Goal: Task Accomplishment & Management: Manage account settings

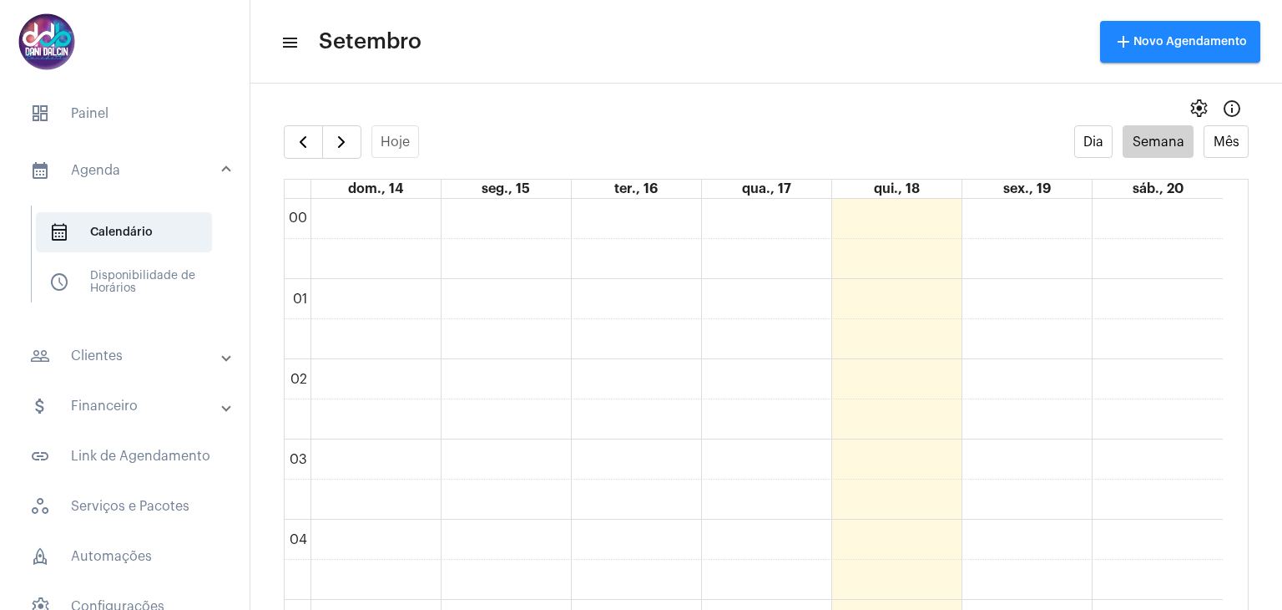
scroll to position [1061, 0]
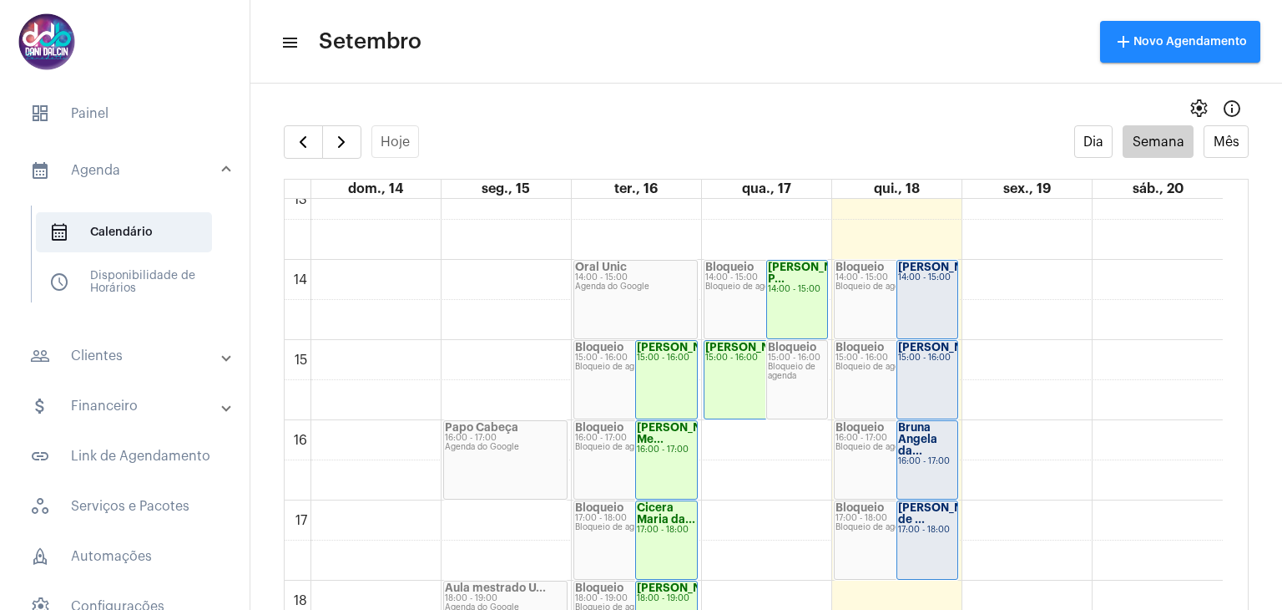
click at [921, 298] on div "Marilia Cristin... 14:00 - 15:00" at bounding box center [928, 300] width 61 height 78
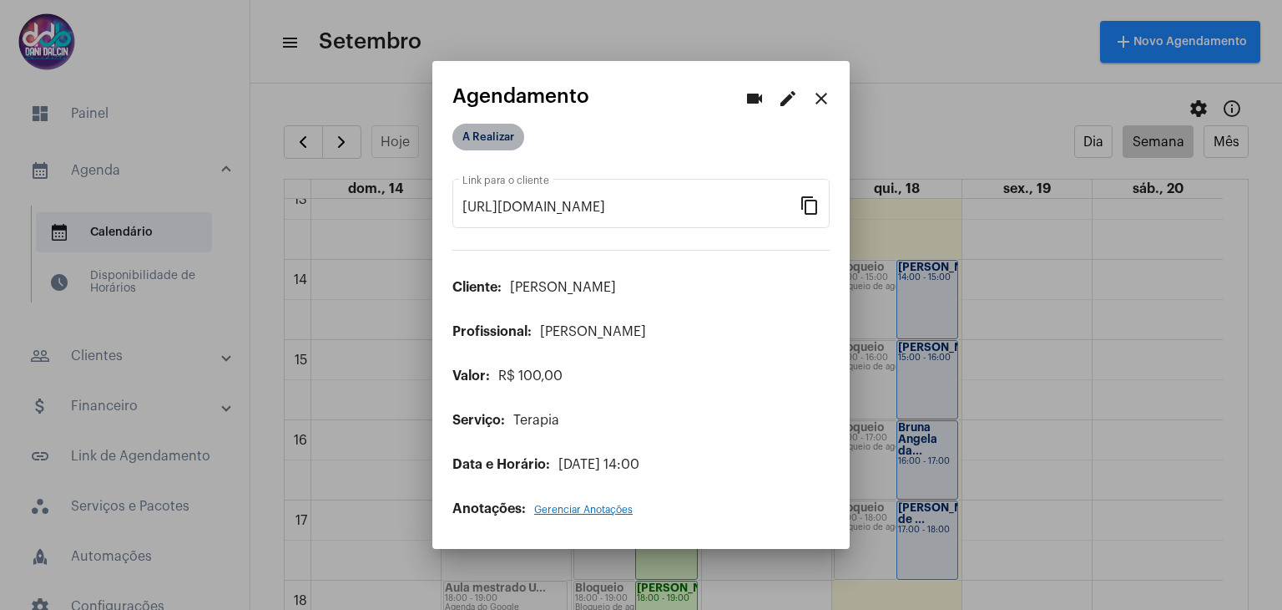
click at [490, 134] on mat-chip "A Realizar" at bounding box center [489, 137] width 72 height 27
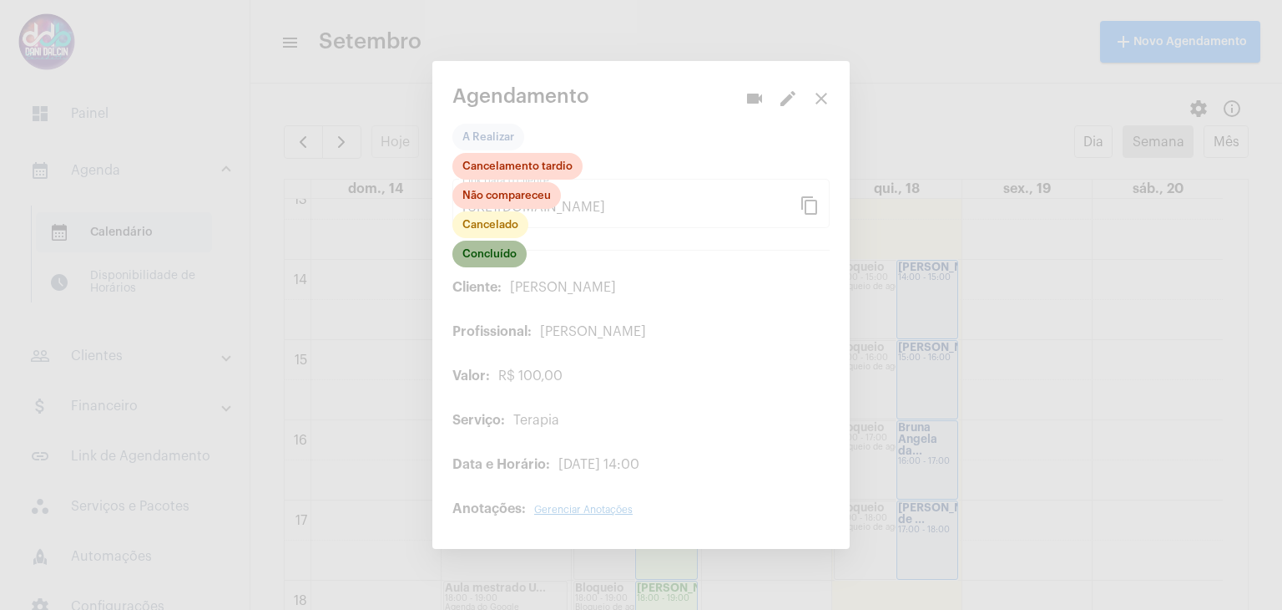
click at [490, 255] on mat-chip "Concluído" at bounding box center [490, 253] width 74 height 27
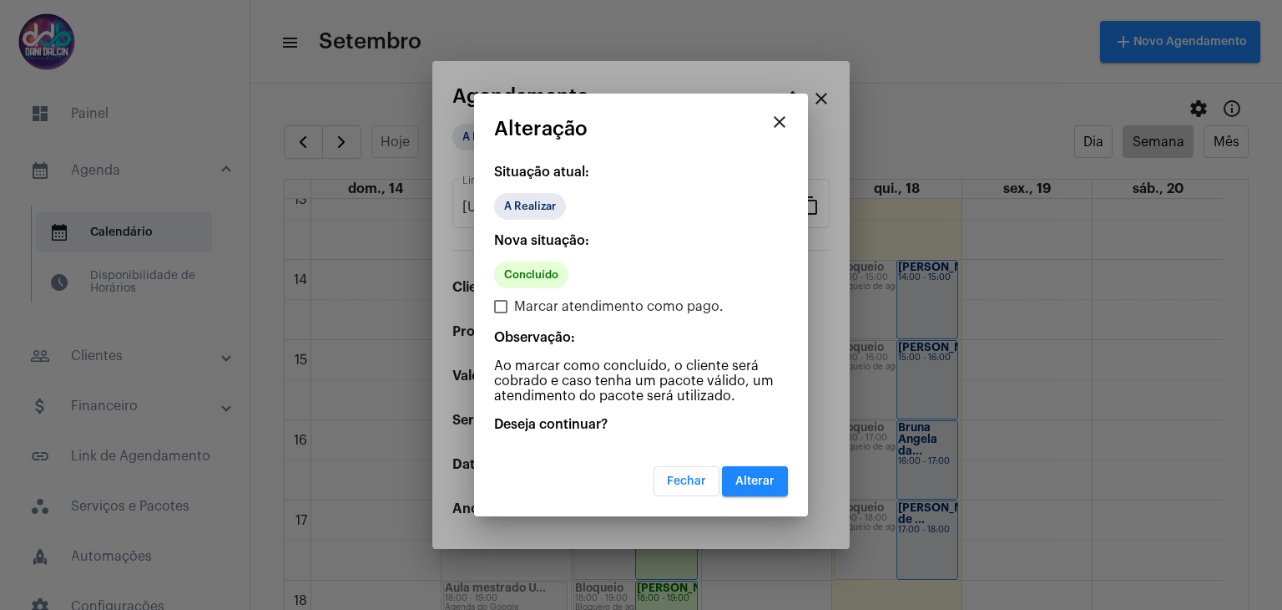
click at [768, 485] on button "Alterar" at bounding box center [755, 481] width 66 height 30
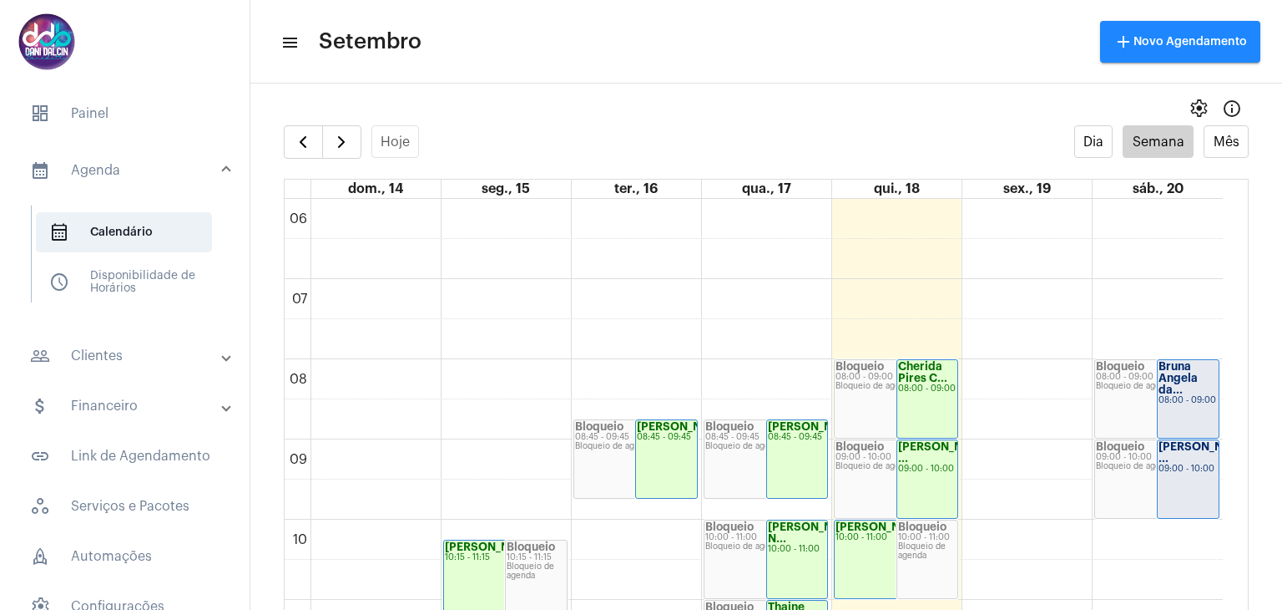
scroll to position [477, 0]
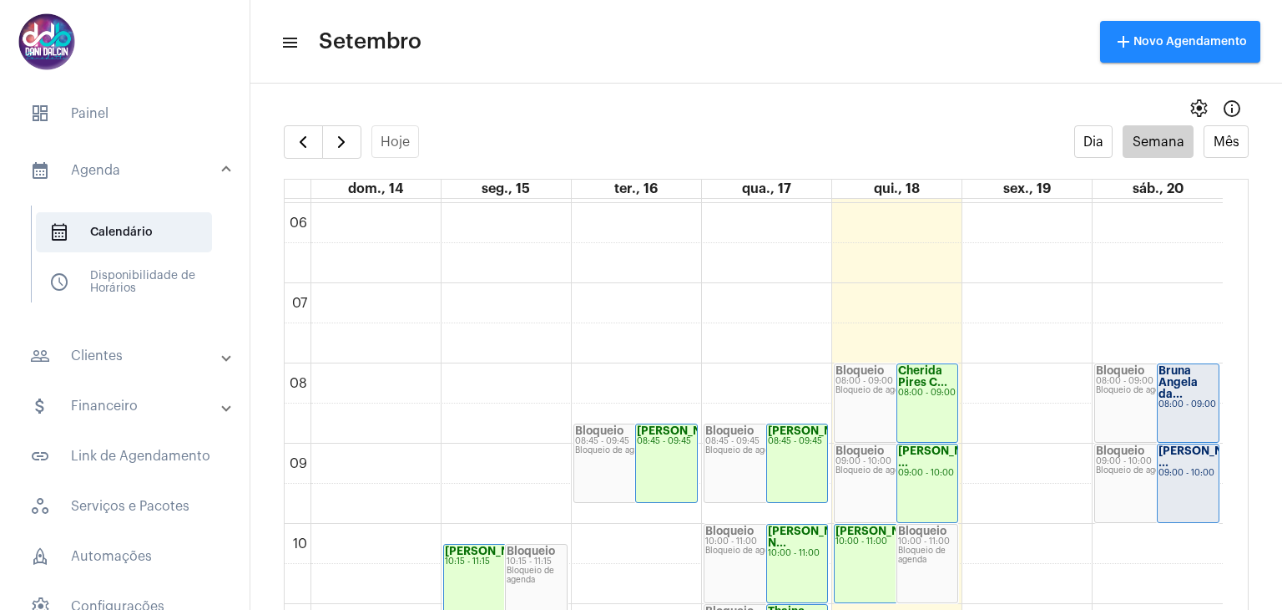
click at [1182, 402] on div "08:00 - 09:00" at bounding box center [1188, 404] width 59 height 9
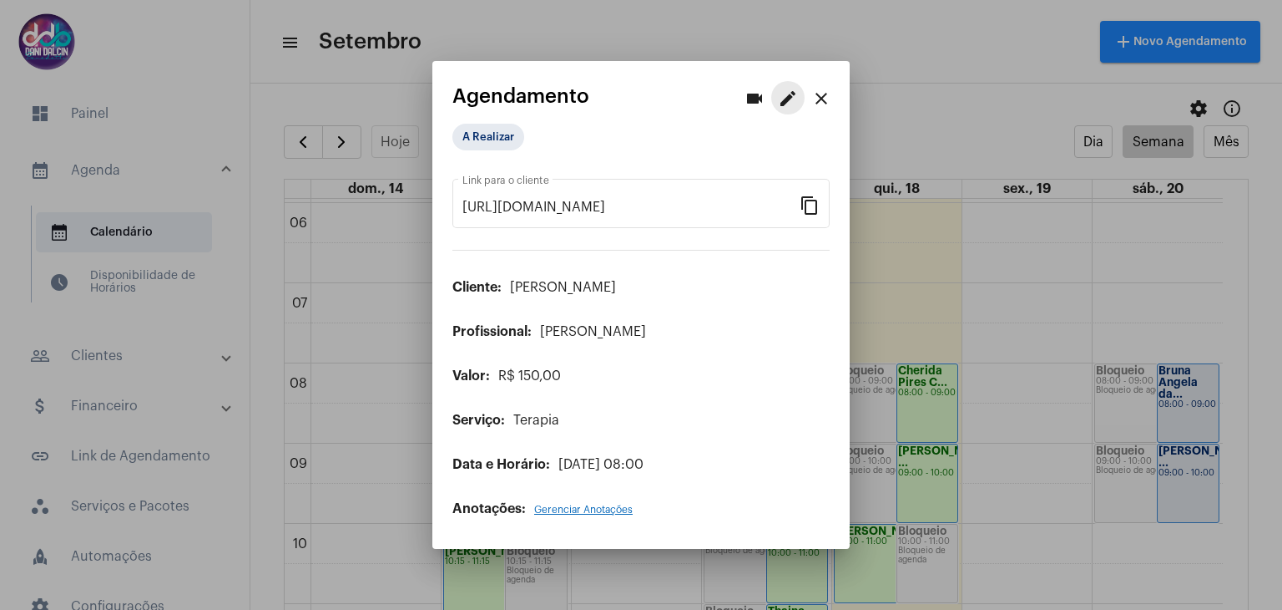
click at [788, 101] on mat-icon "edit" at bounding box center [788, 99] width 20 height 20
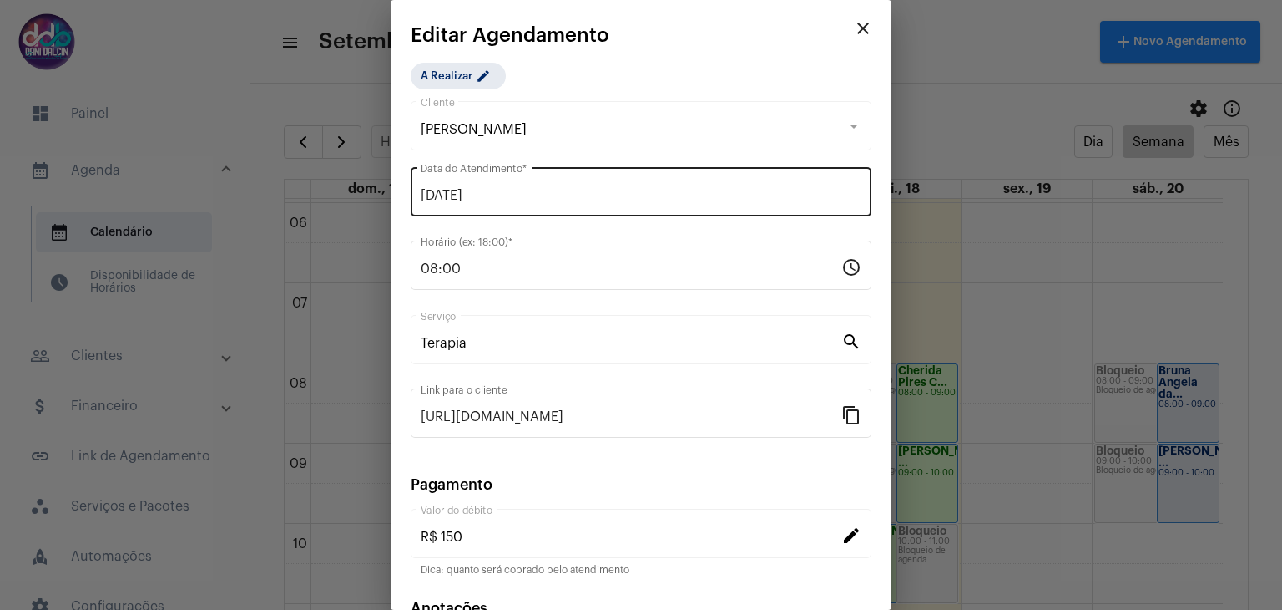
click at [481, 198] on input "[DATE]" at bounding box center [641, 195] width 441 height 15
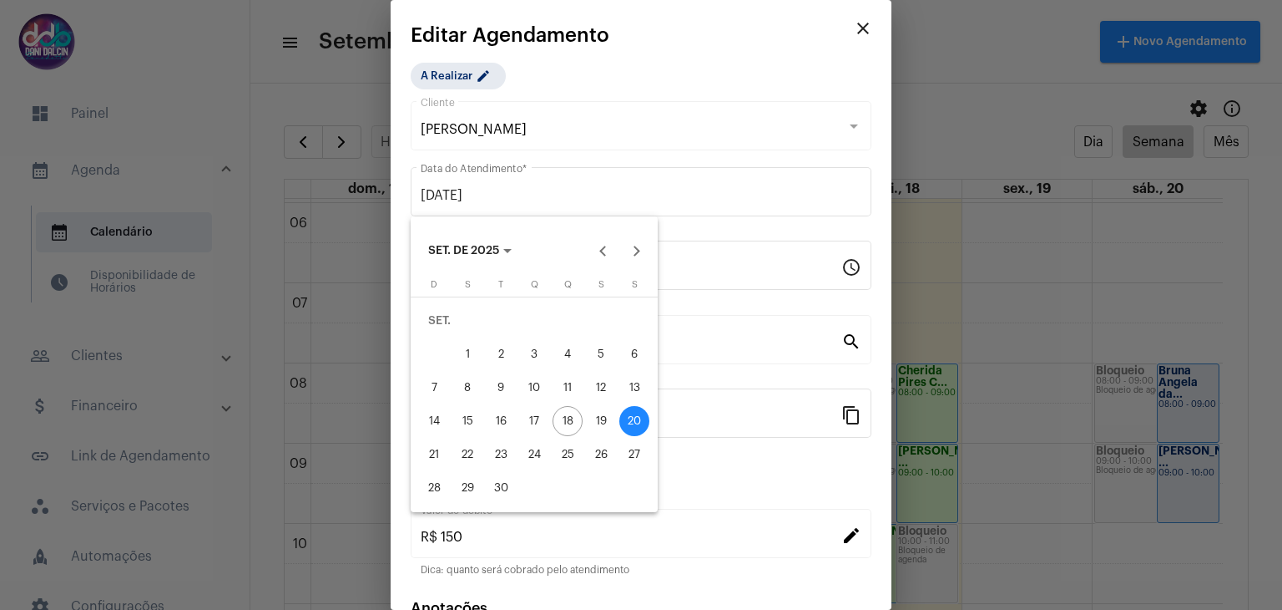
click at [557, 425] on div "18" at bounding box center [568, 421] width 30 height 30
type input "[DATE]"
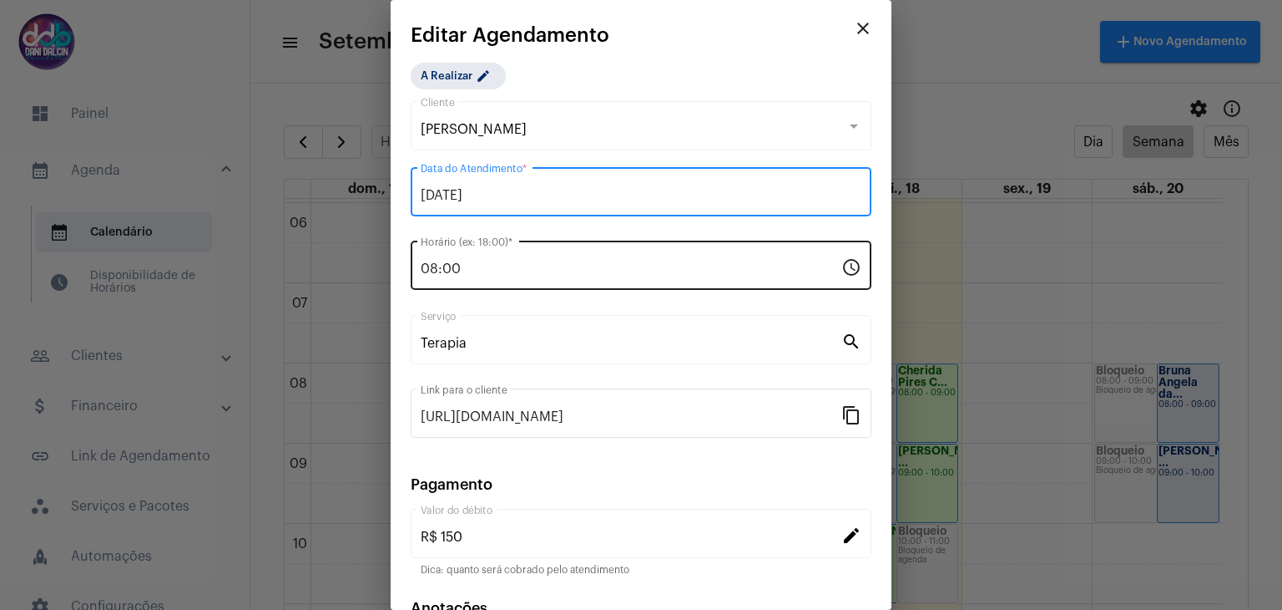
click at [475, 267] on input "08:00" at bounding box center [631, 268] width 421 height 15
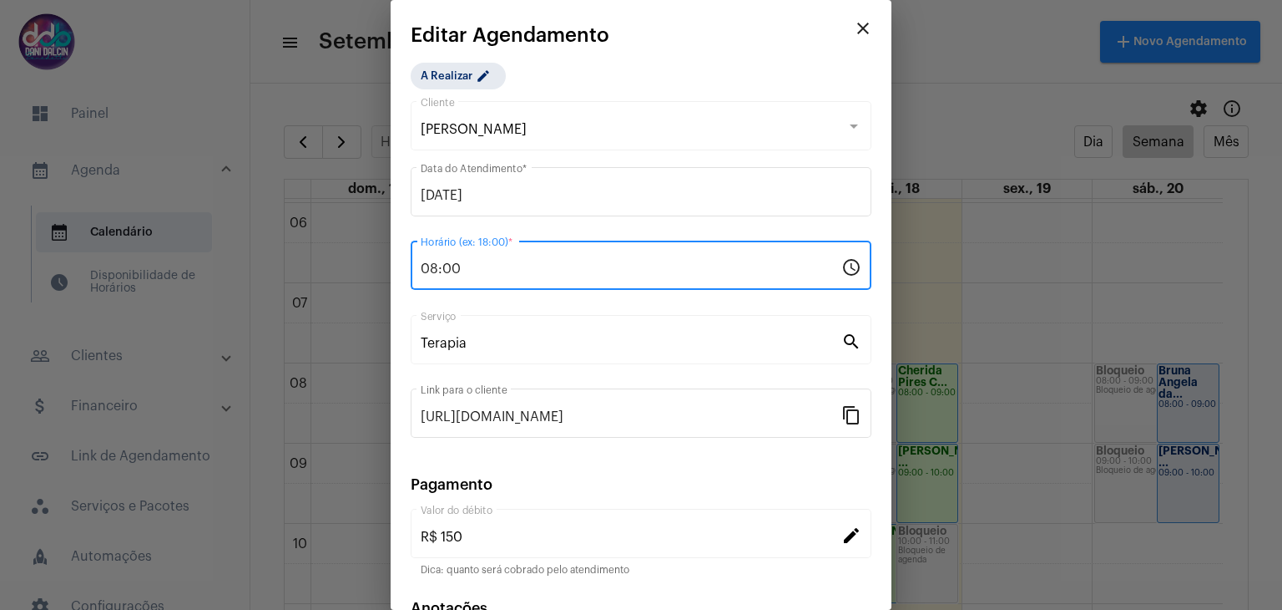
click at [475, 267] on input "08:00" at bounding box center [631, 268] width 421 height 15
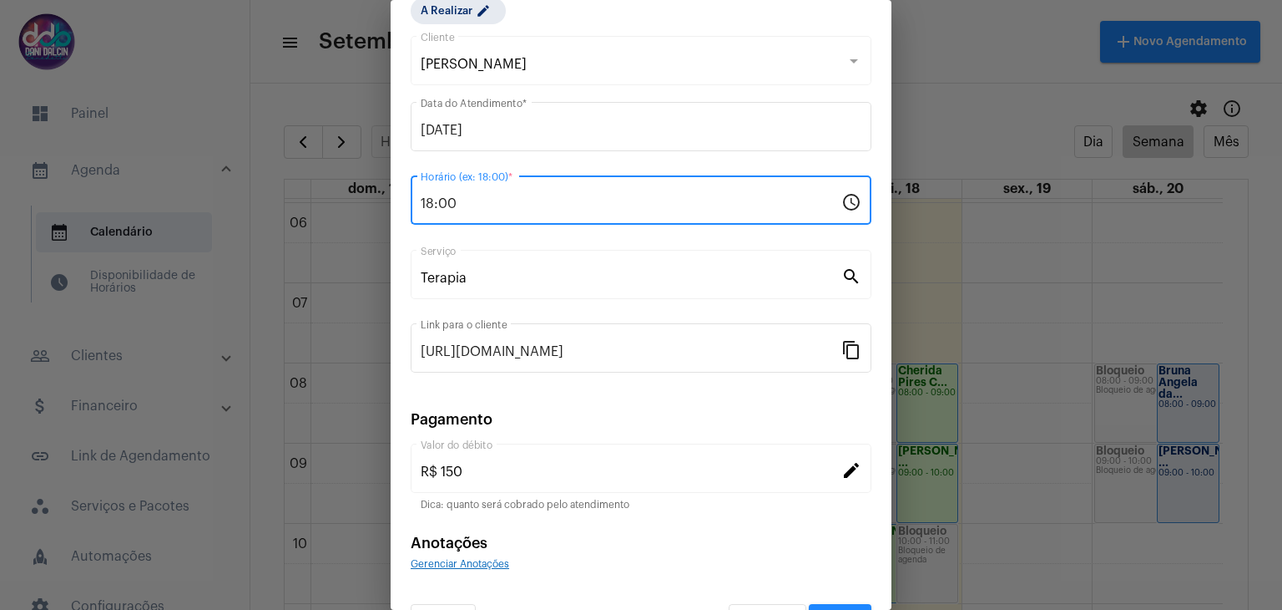
scroll to position [107, 0]
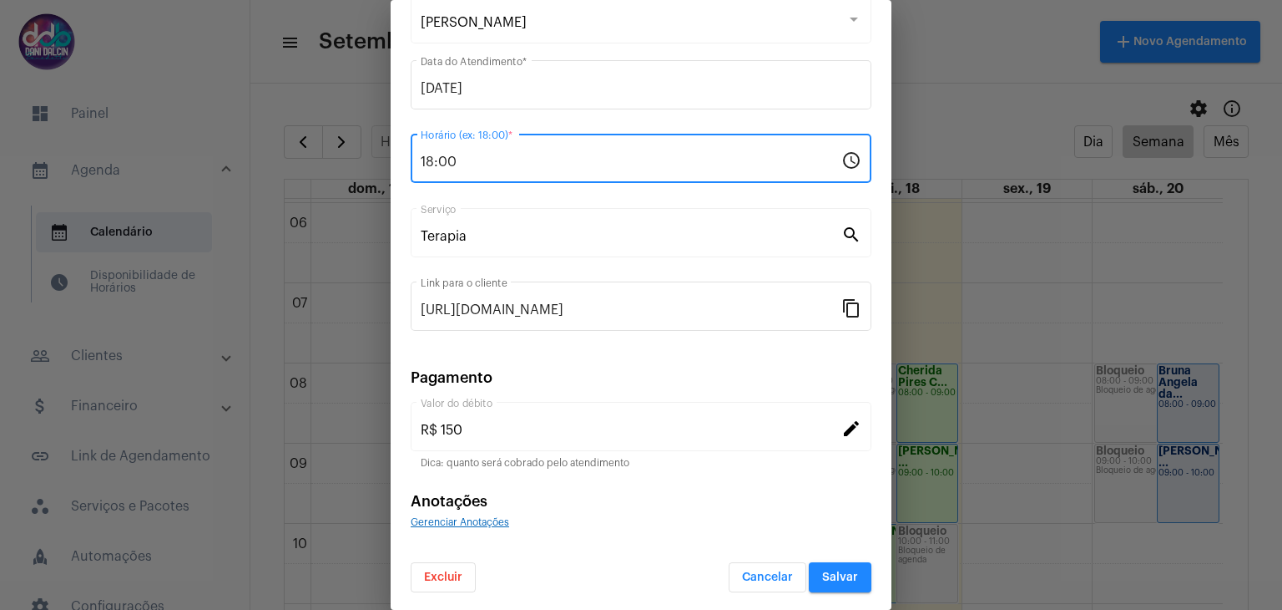
type input "18:00"
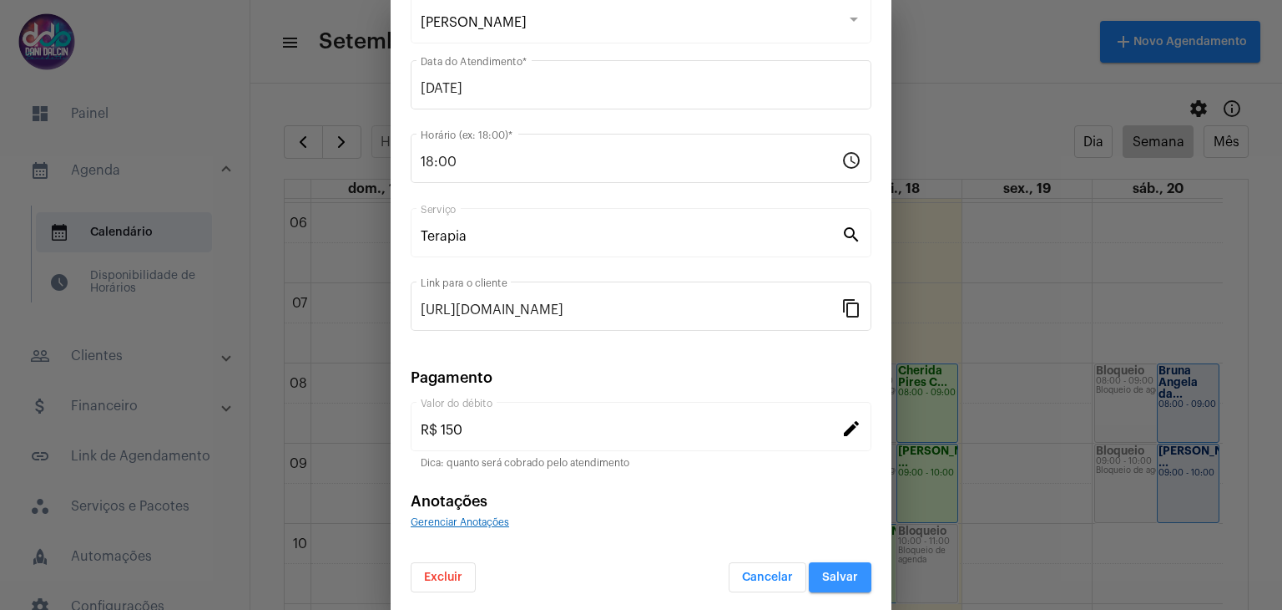
click at [842, 573] on span "Salvar" at bounding box center [840, 577] width 36 height 12
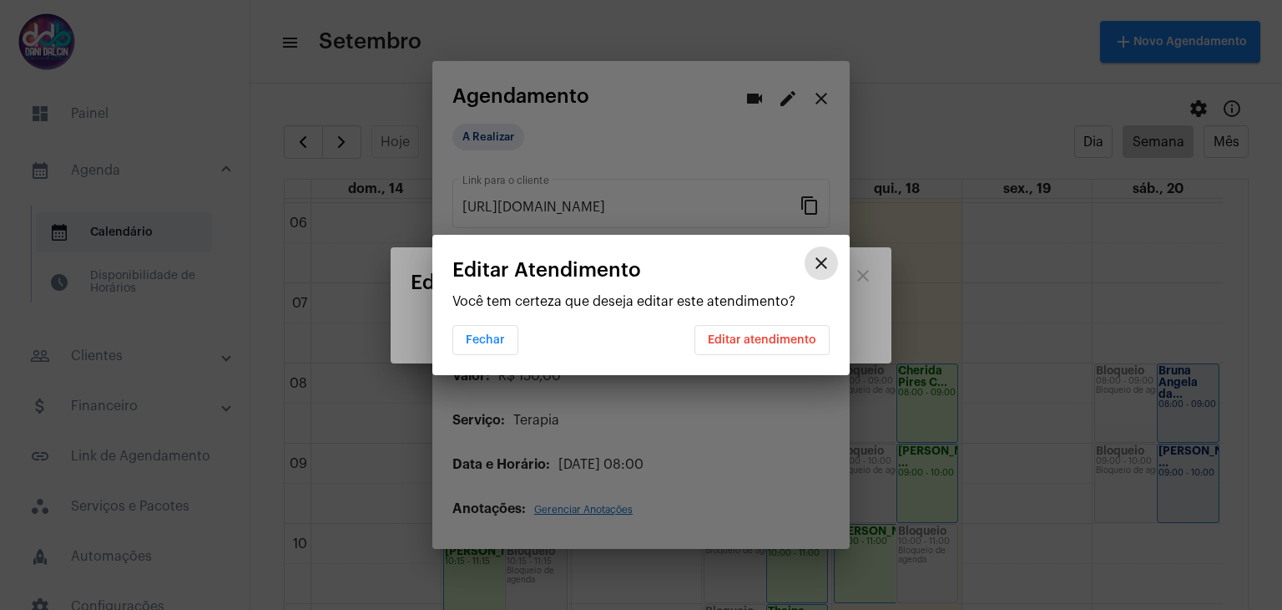
click at [795, 343] on span "Editar atendimento" at bounding box center [762, 340] width 109 height 12
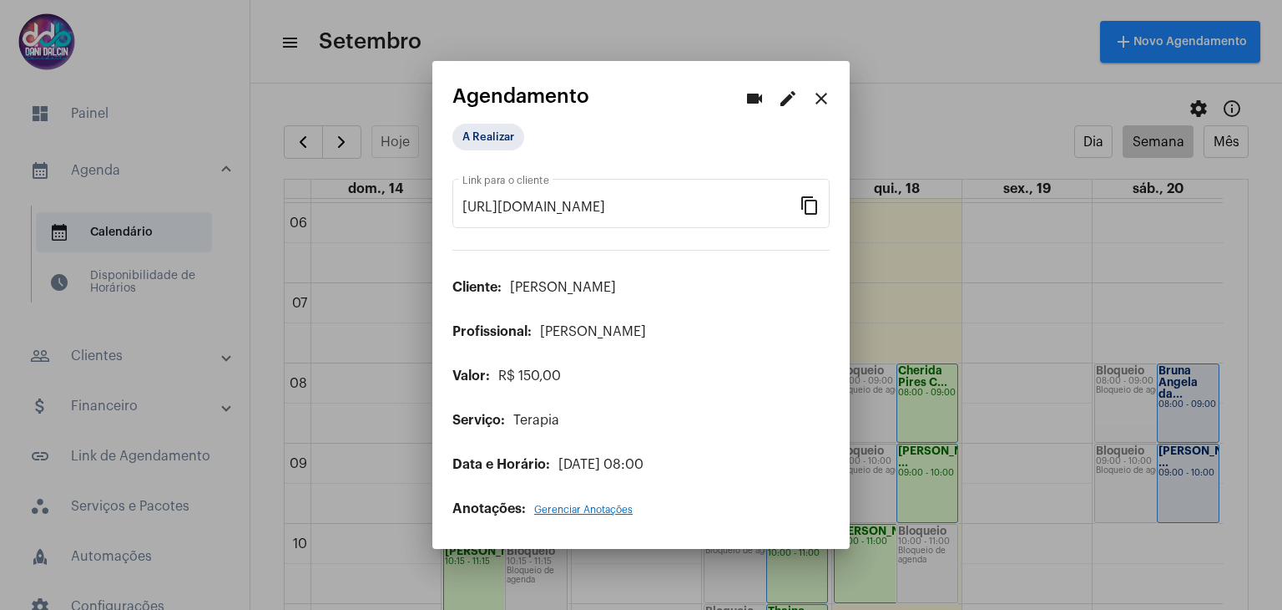
click at [818, 86] on button "close" at bounding box center [821, 97] width 33 height 33
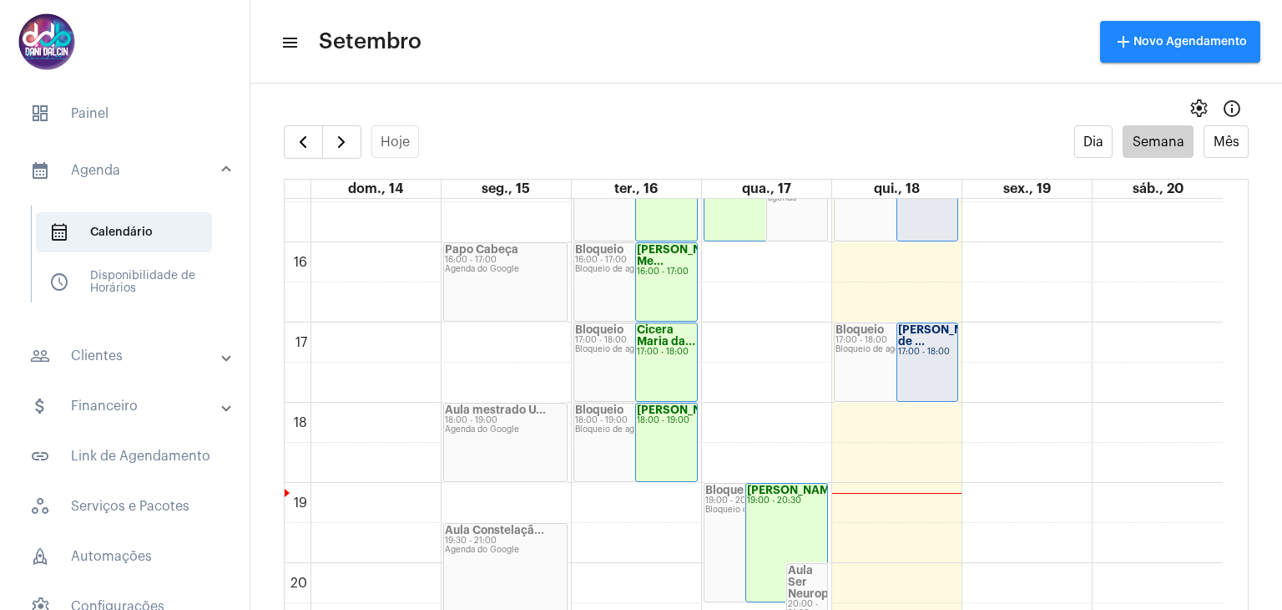
scroll to position [1228, 0]
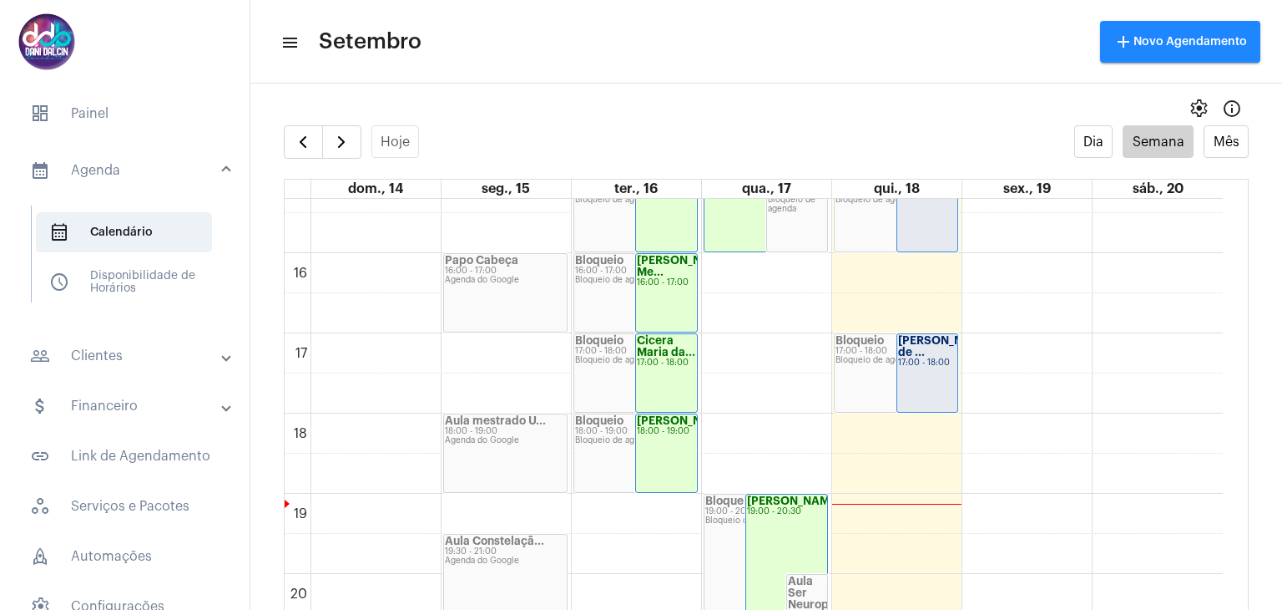
click at [922, 363] on div "17:00 - 18:00" at bounding box center [927, 362] width 59 height 9
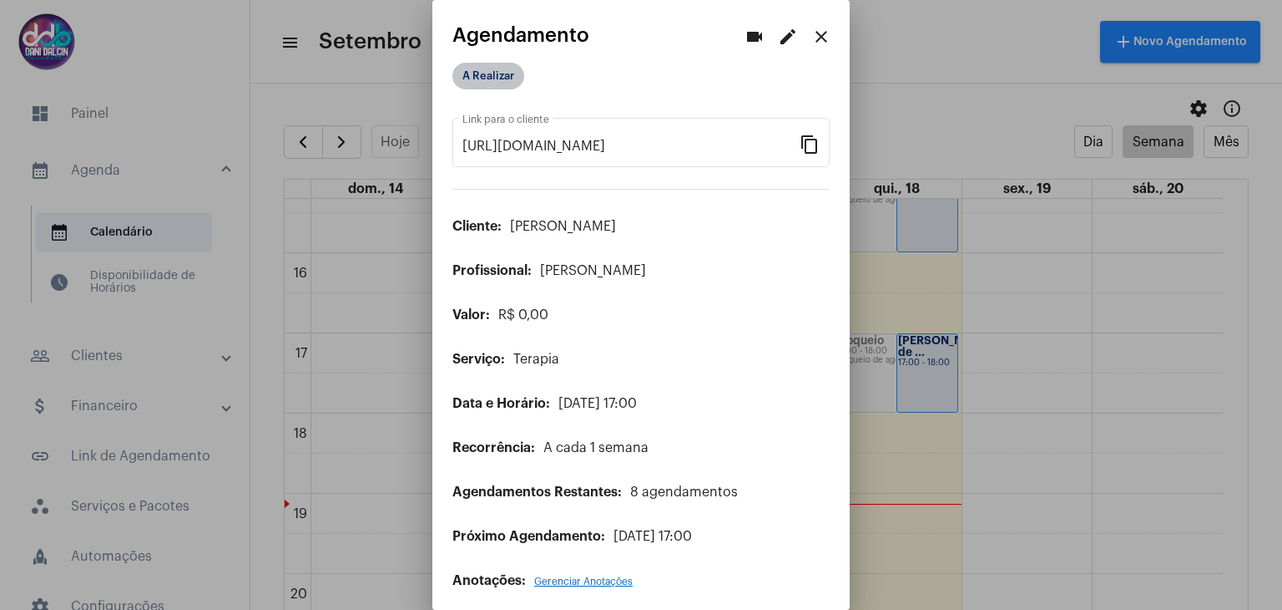
click at [501, 81] on mat-chip "A Realizar" at bounding box center [489, 76] width 72 height 27
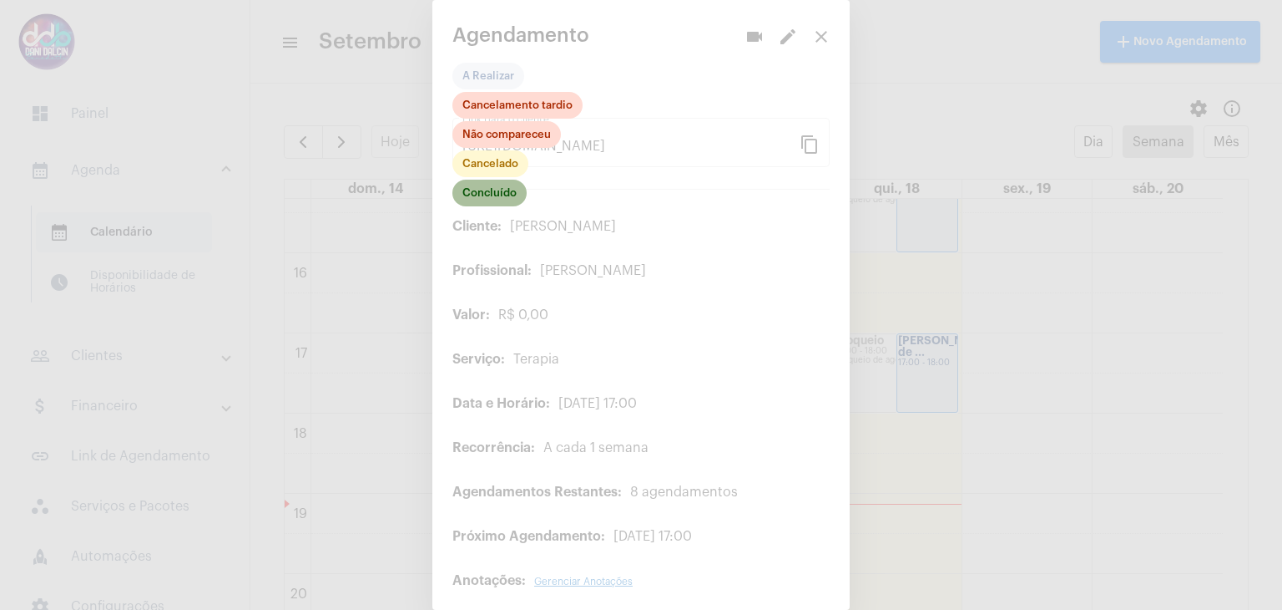
click at [501, 190] on mat-chip "Concluído" at bounding box center [490, 193] width 74 height 27
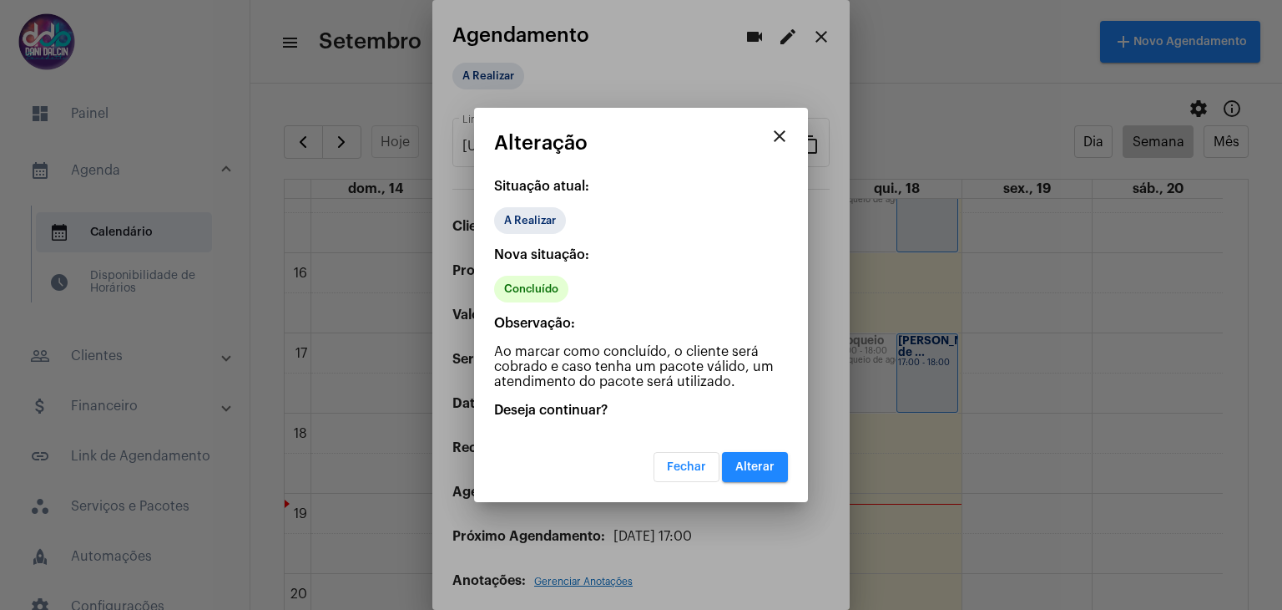
click at [762, 465] on span "Alterar" at bounding box center [755, 467] width 39 height 12
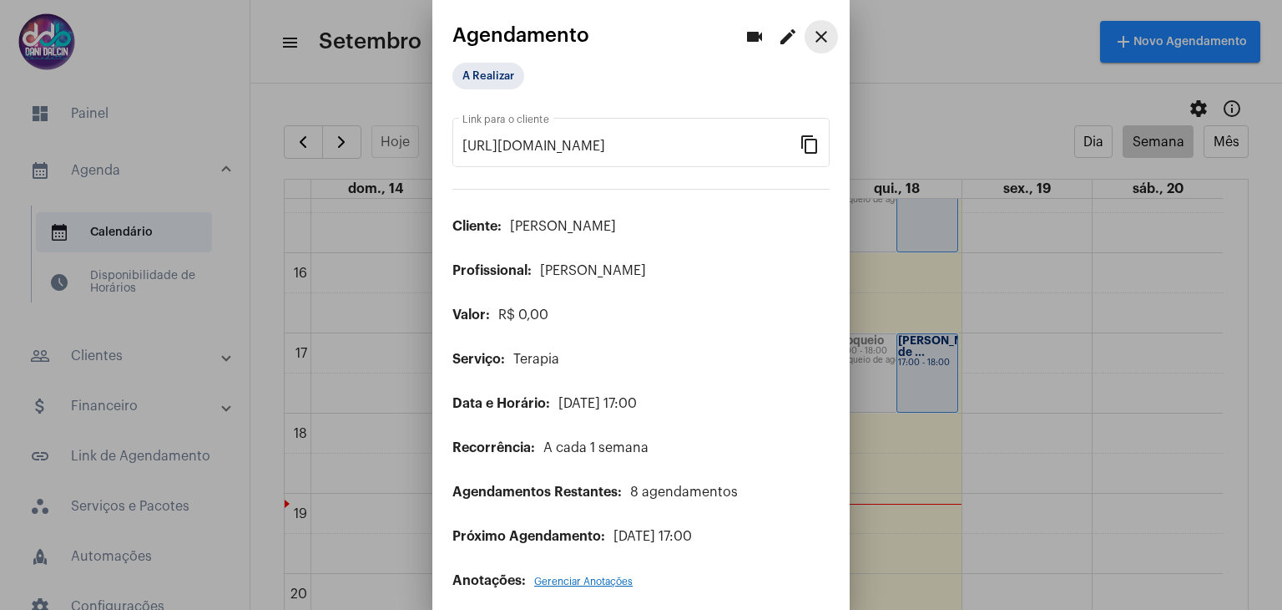
click at [812, 38] on mat-icon "close" at bounding box center [822, 37] width 20 height 20
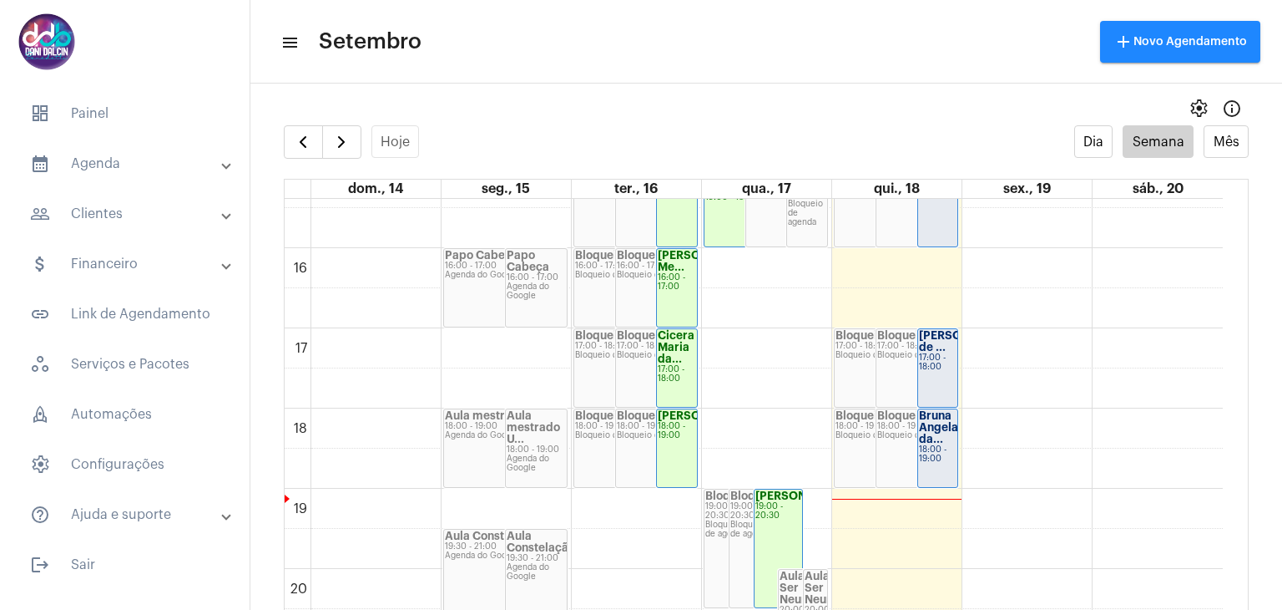
scroll to position [1234, 0]
click at [933, 350] on strong "[PERSON_NAME] de ..." at bounding box center [966, 340] width 94 height 23
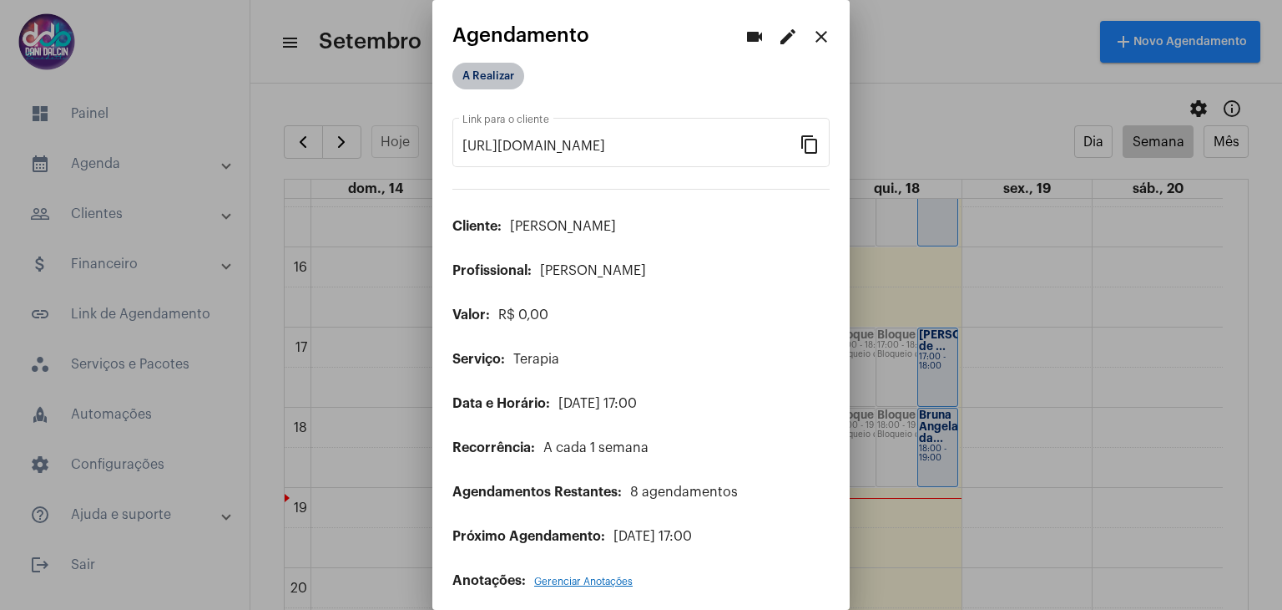
click at [493, 79] on mat-chip "A Realizar" at bounding box center [489, 76] width 72 height 27
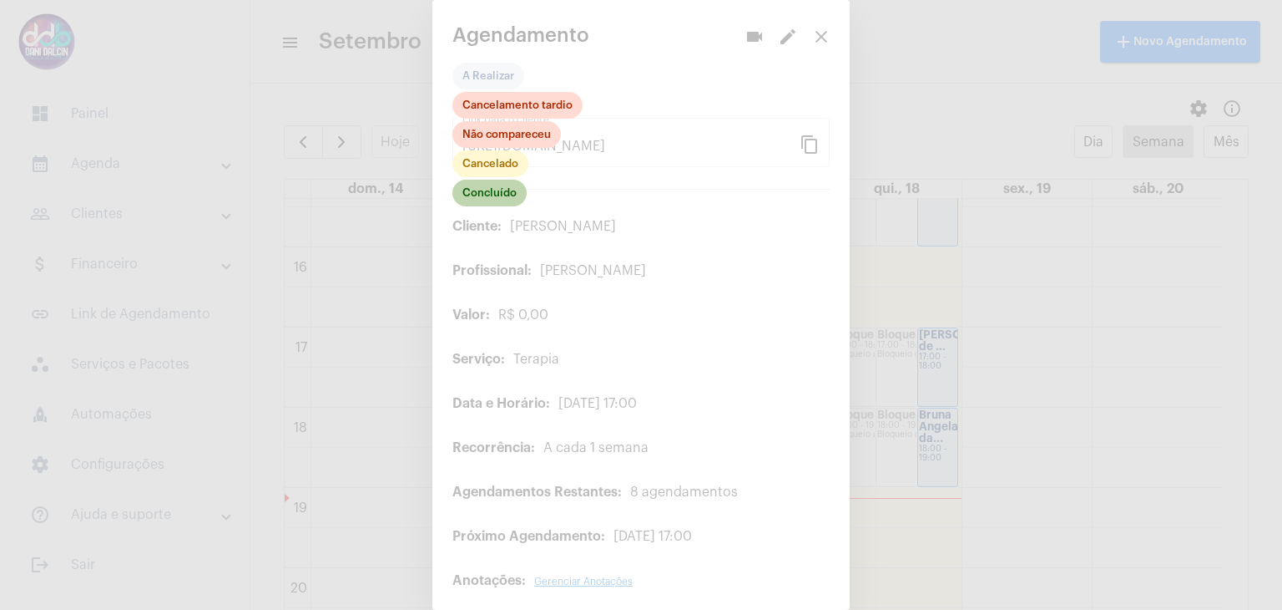
click at [502, 198] on mat-chip "Concluído" at bounding box center [490, 193] width 74 height 27
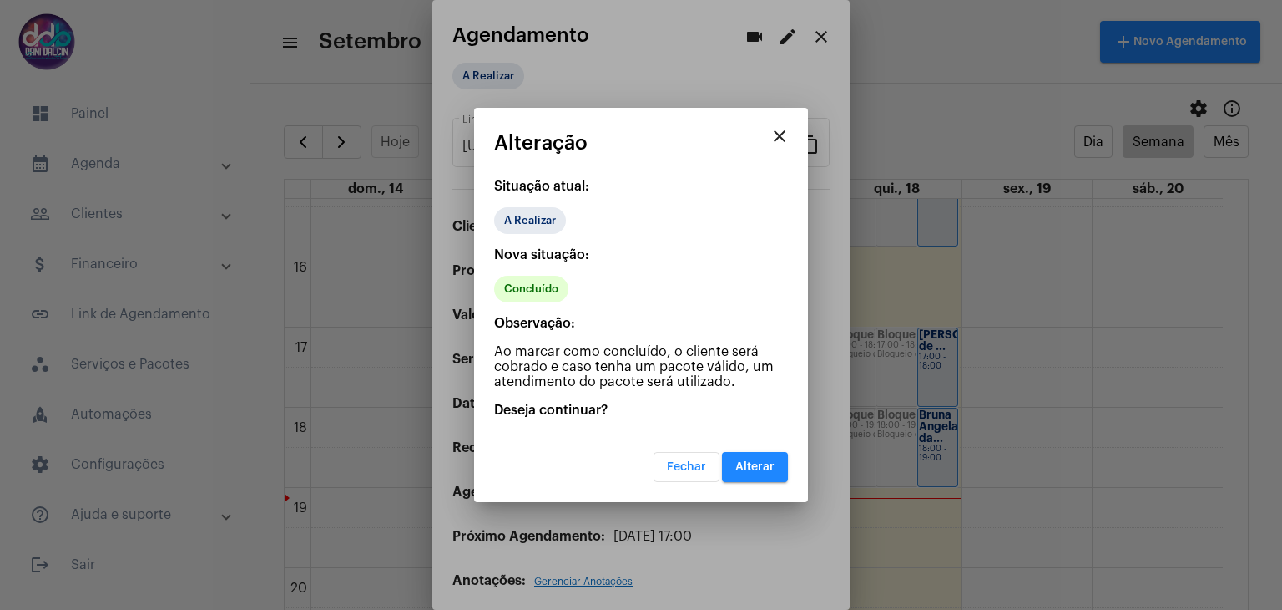
click at [777, 463] on button "Alterar" at bounding box center [755, 467] width 66 height 30
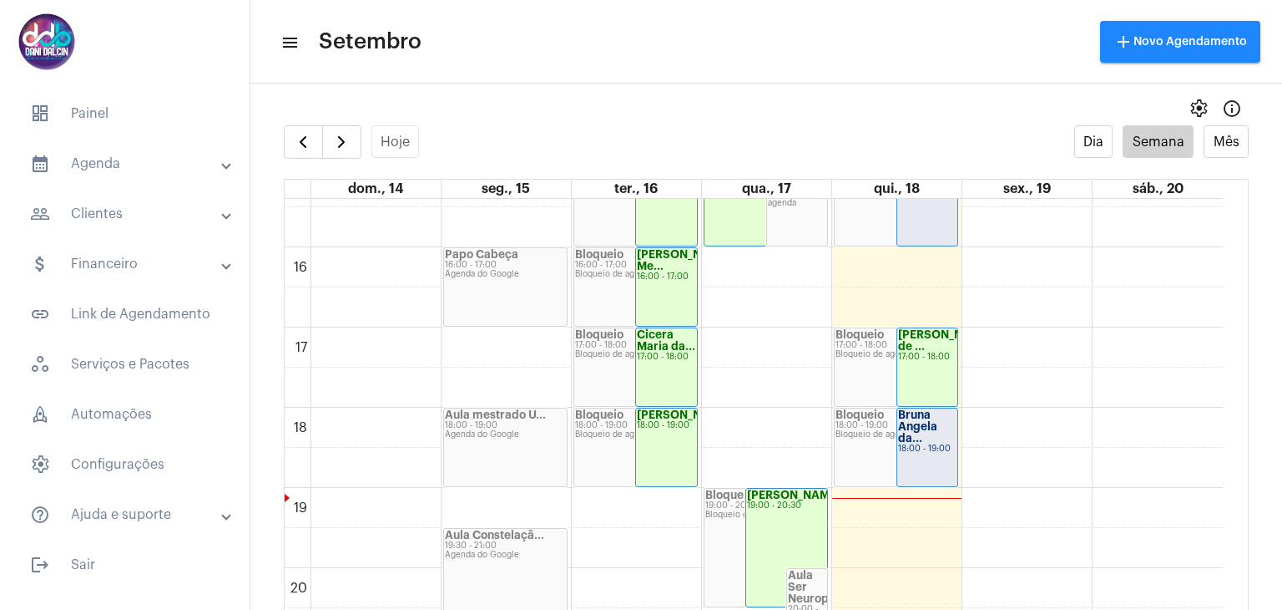
click at [911, 448] on div "18:00 - 19:00" at bounding box center [927, 448] width 59 height 9
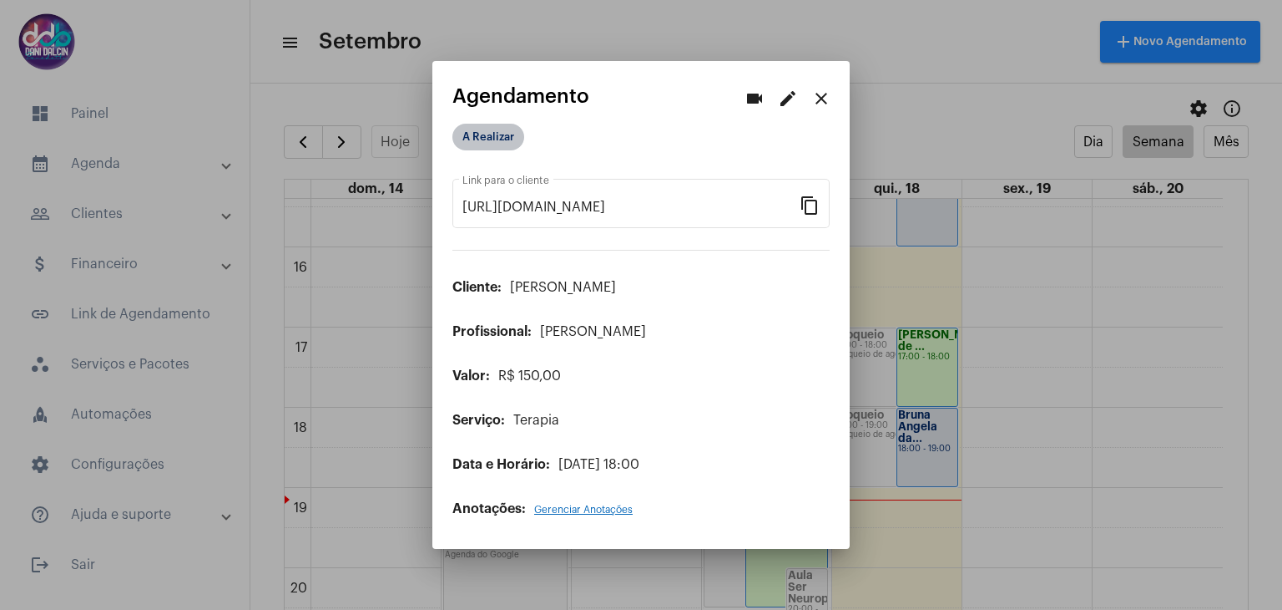
click at [489, 129] on mat-chip "A Realizar" at bounding box center [489, 137] width 72 height 27
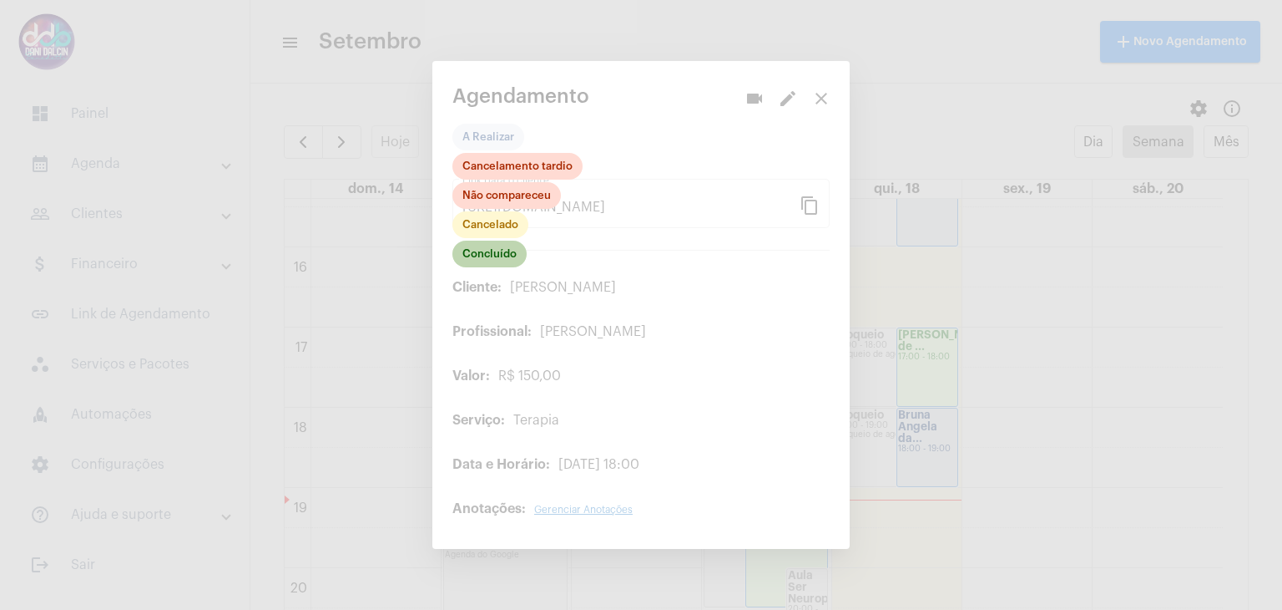
click at [492, 251] on mat-chip "Concluído" at bounding box center [490, 253] width 74 height 27
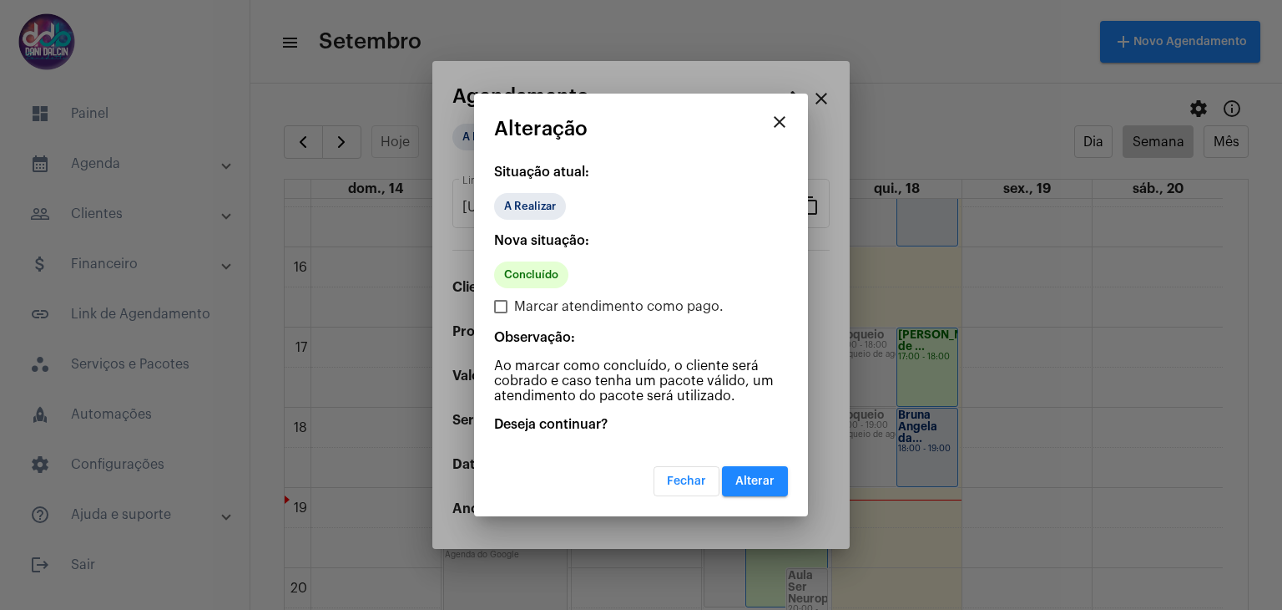
click at [766, 482] on span "Alterar" at bounding box center [755, 481] width 39 height 12
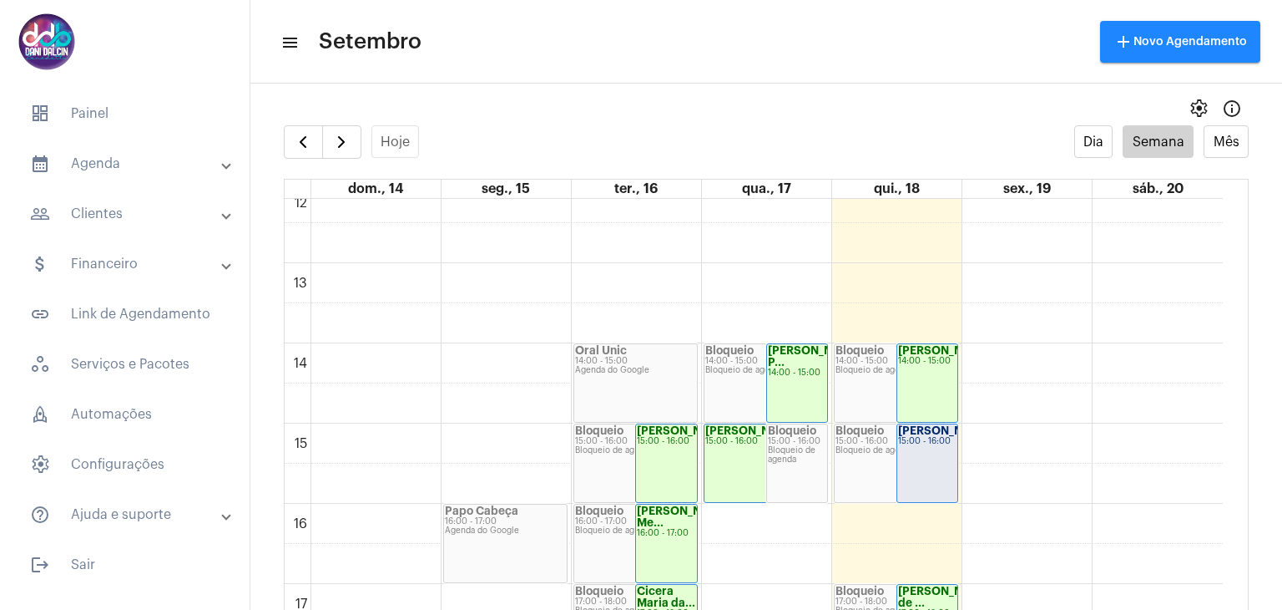
scroll to position [1145, 0]
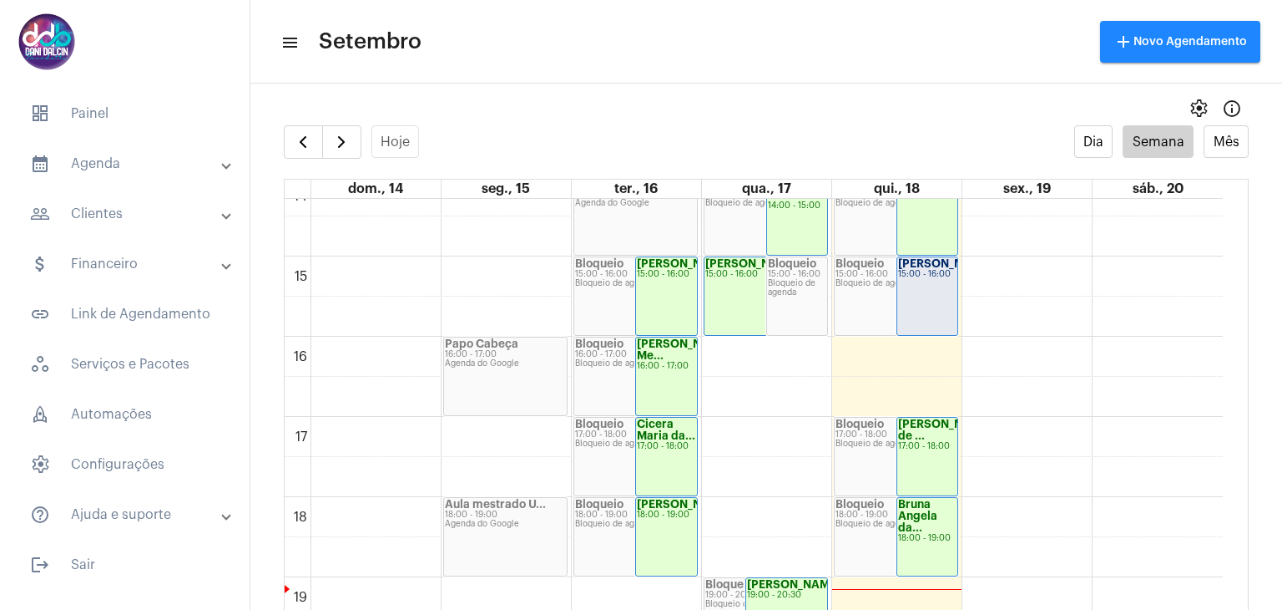
click at [926, 291] on div "[PERSON_NAME]... 15:00 - 16:00" at bounding box center [928, 296] width 61 height 78
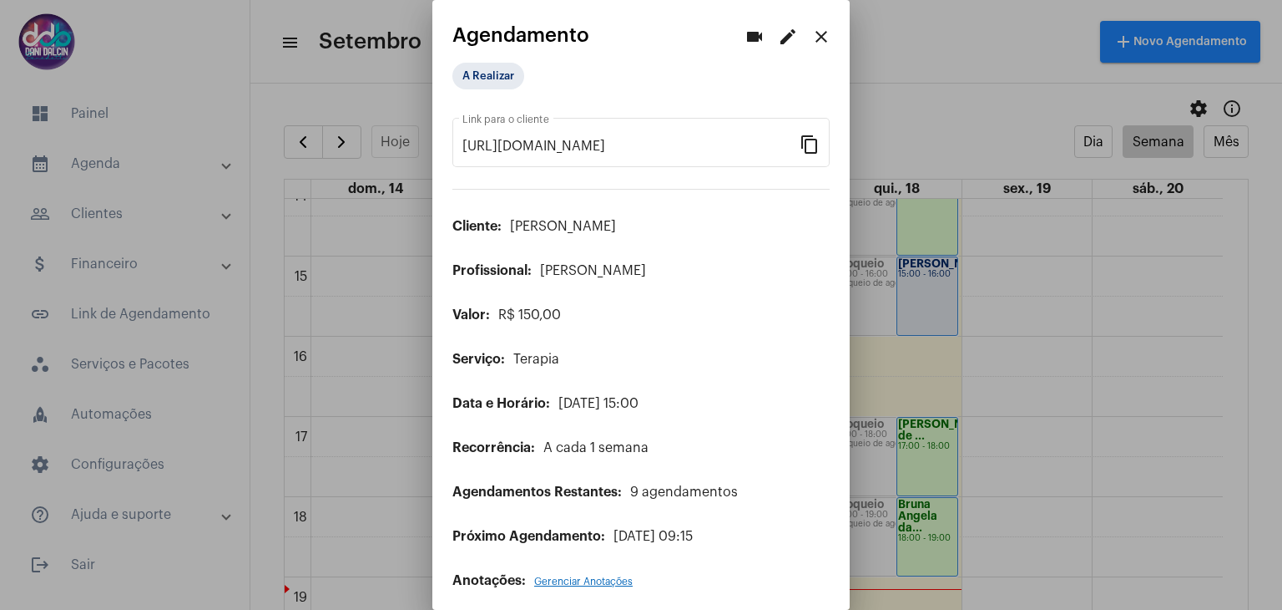
click at [778, 38] on mat-icon "edit" at bounding box center [788, 37] width 20 height 20
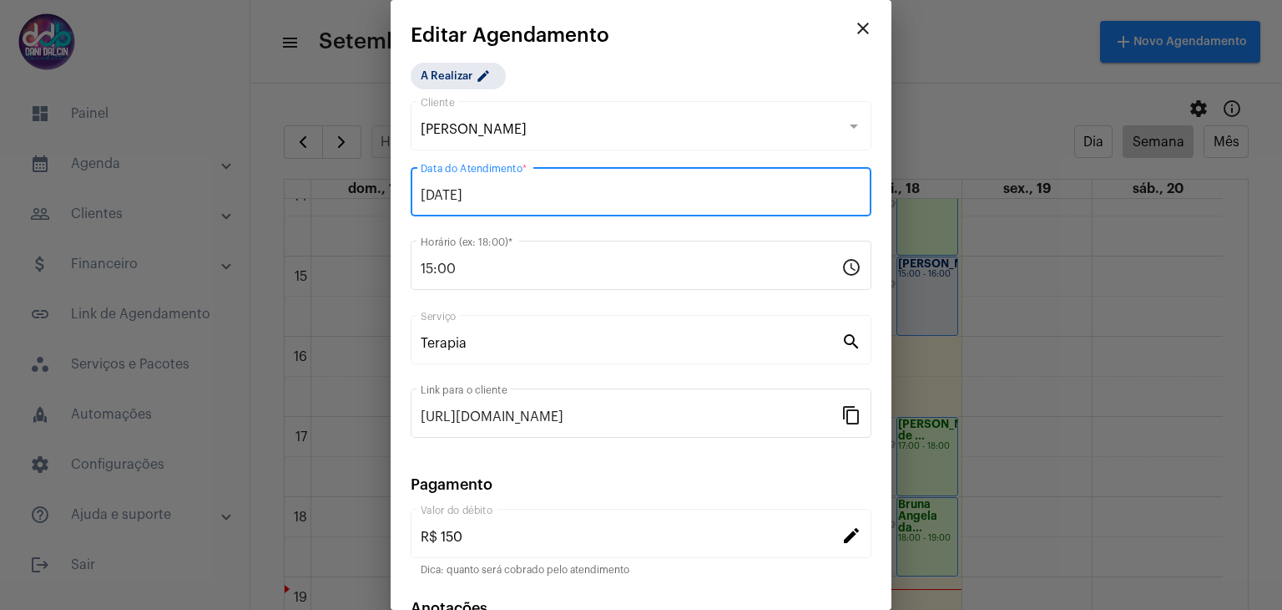
click at [564, 198] on input "[DATE]" at bounding box center [641, 195] width 441 height 15
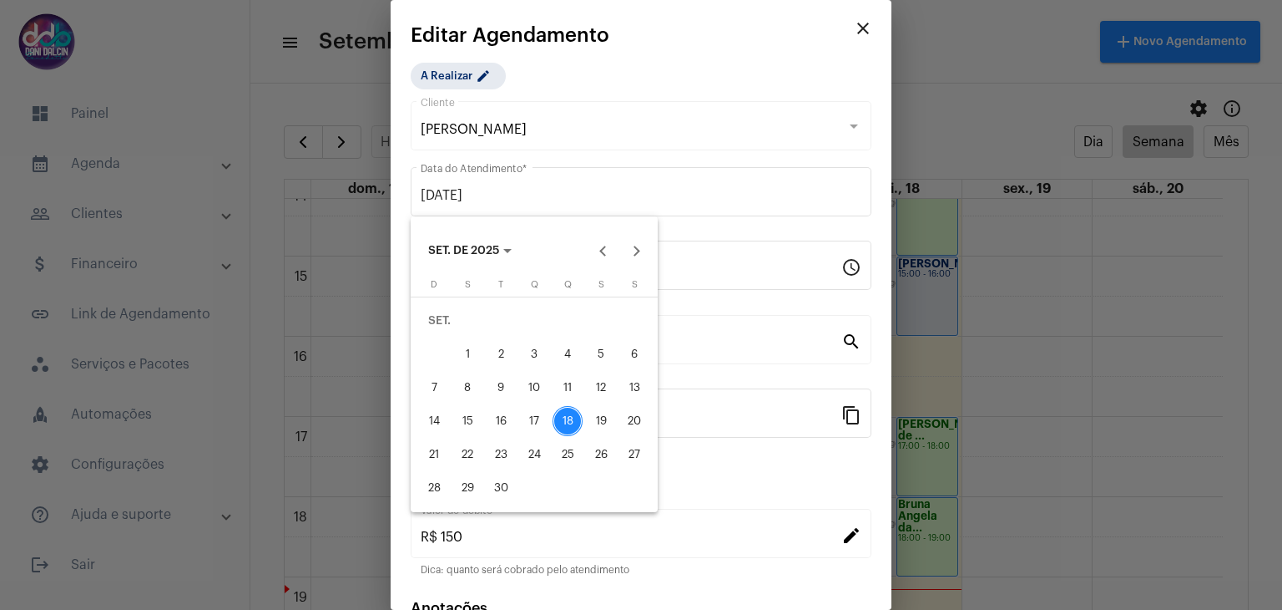
click at [627, 420] on div "20" at bounding box center [635, 421] width 30 height 30
type input "[DATE]"
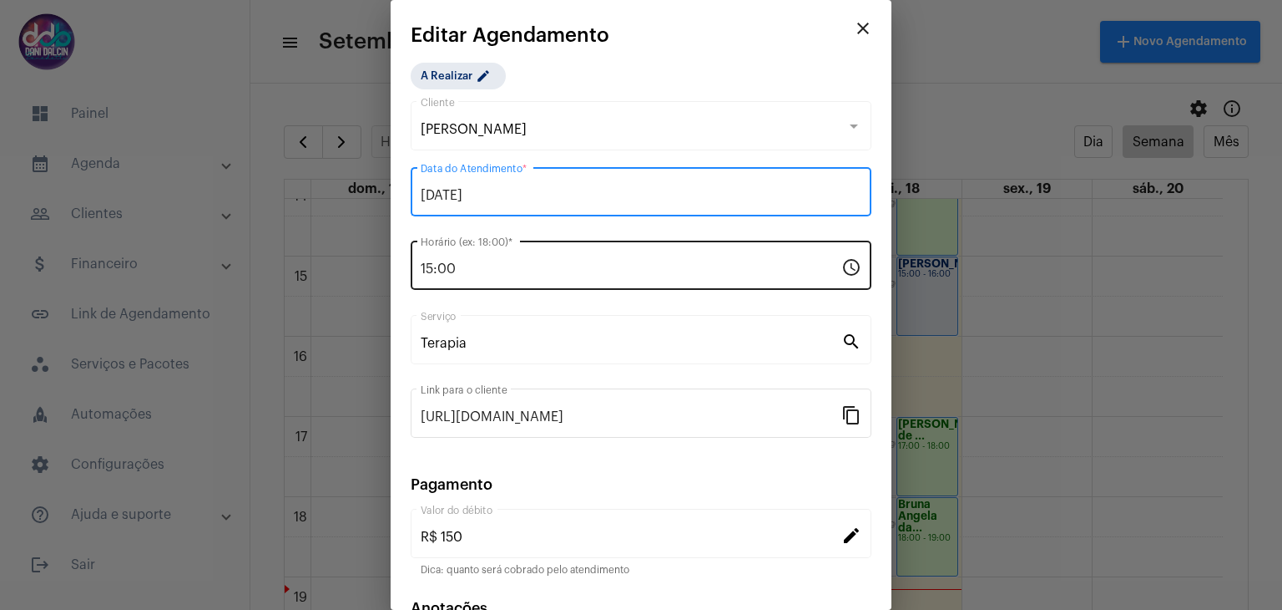
click at [513, 272] on input "15:00" at bounding box center [631, 268] width 421 height 15
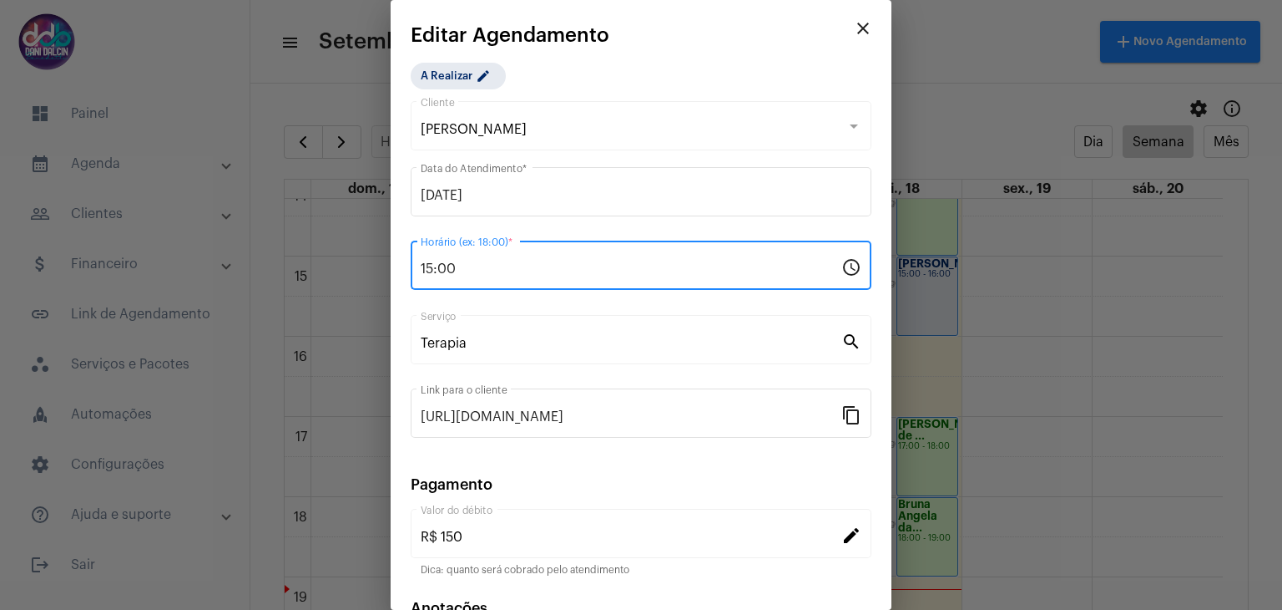
click at [513, 272] on input "15:00" at bounding box center [631, 268] width 421 height 15
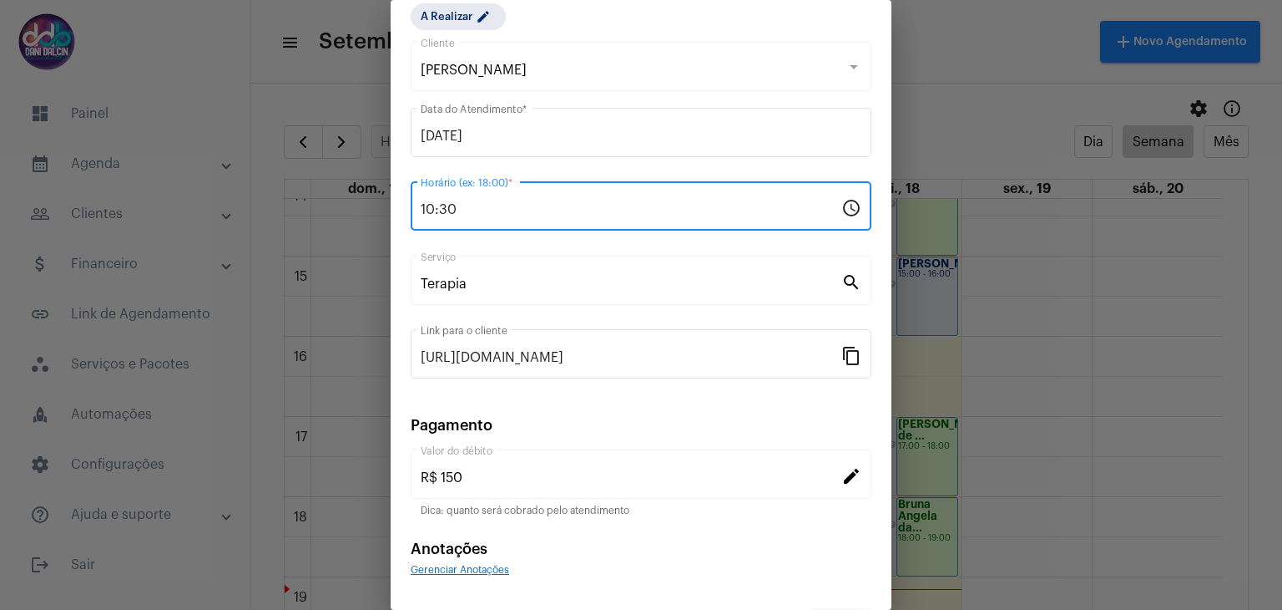
scroll to position [107, 0]
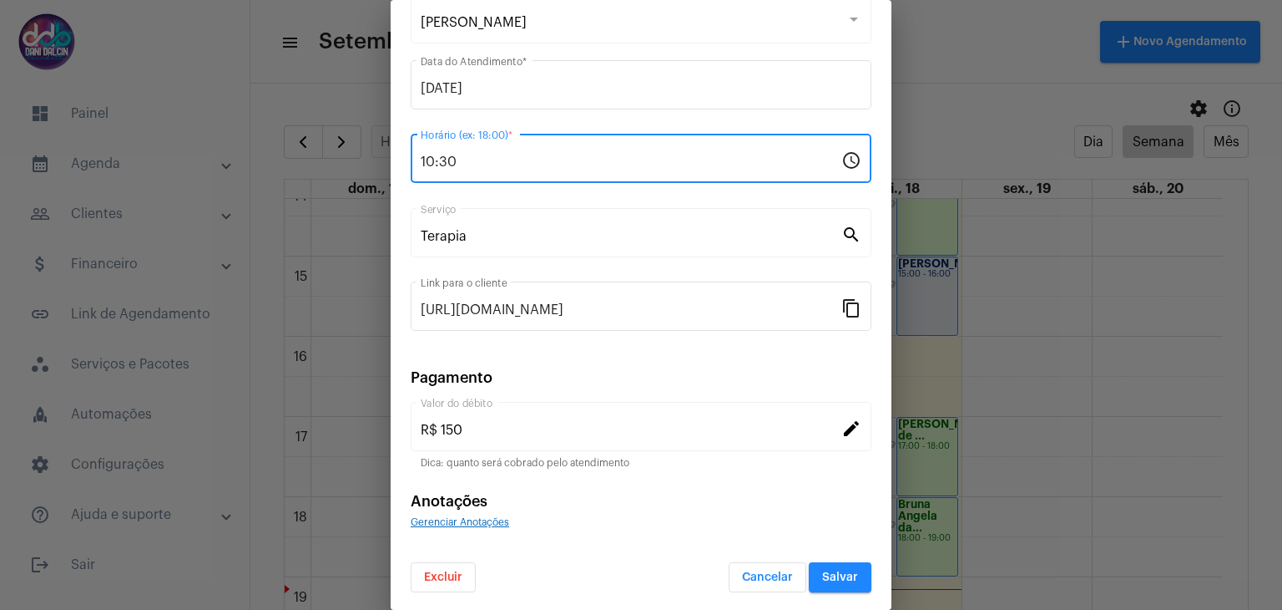
type input "10:30"
click at [828, 571] on span "Salvar" at bounding box center [840, 577] width 36 height 12
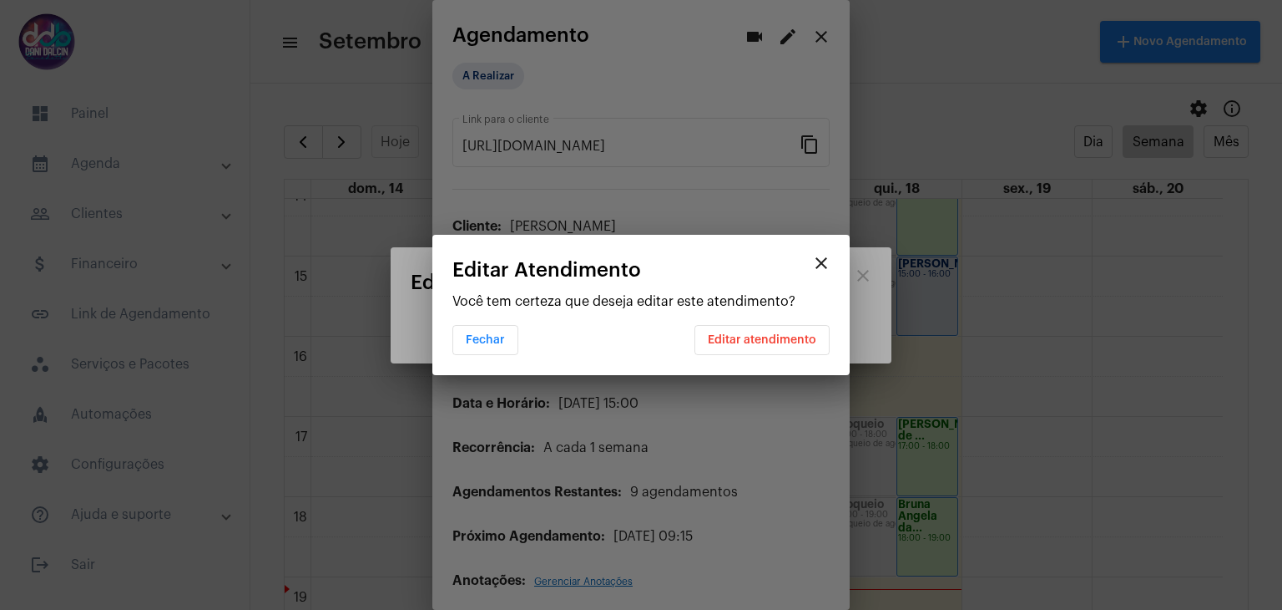
scroll to position [0, 0]
click at [743, 341] on span "Editar atendimento" at bounding box center [762, 340] width 109 height 12
